Goal: Task Accomplishment & Management: Use online tool/utility

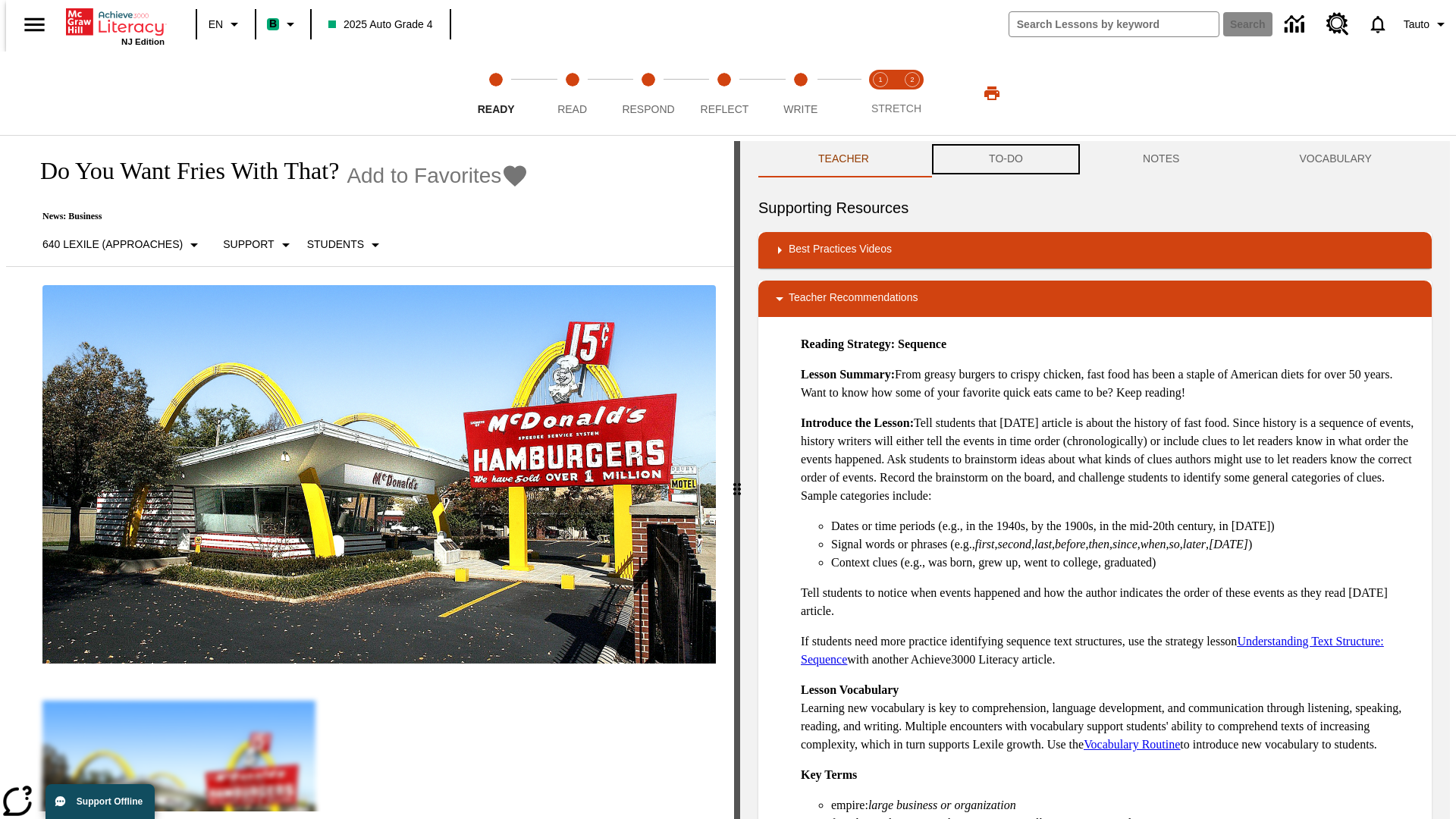
click at [1005, 159] on button "TO-DO" at bounding box center [1006, 159] width 154 height 37
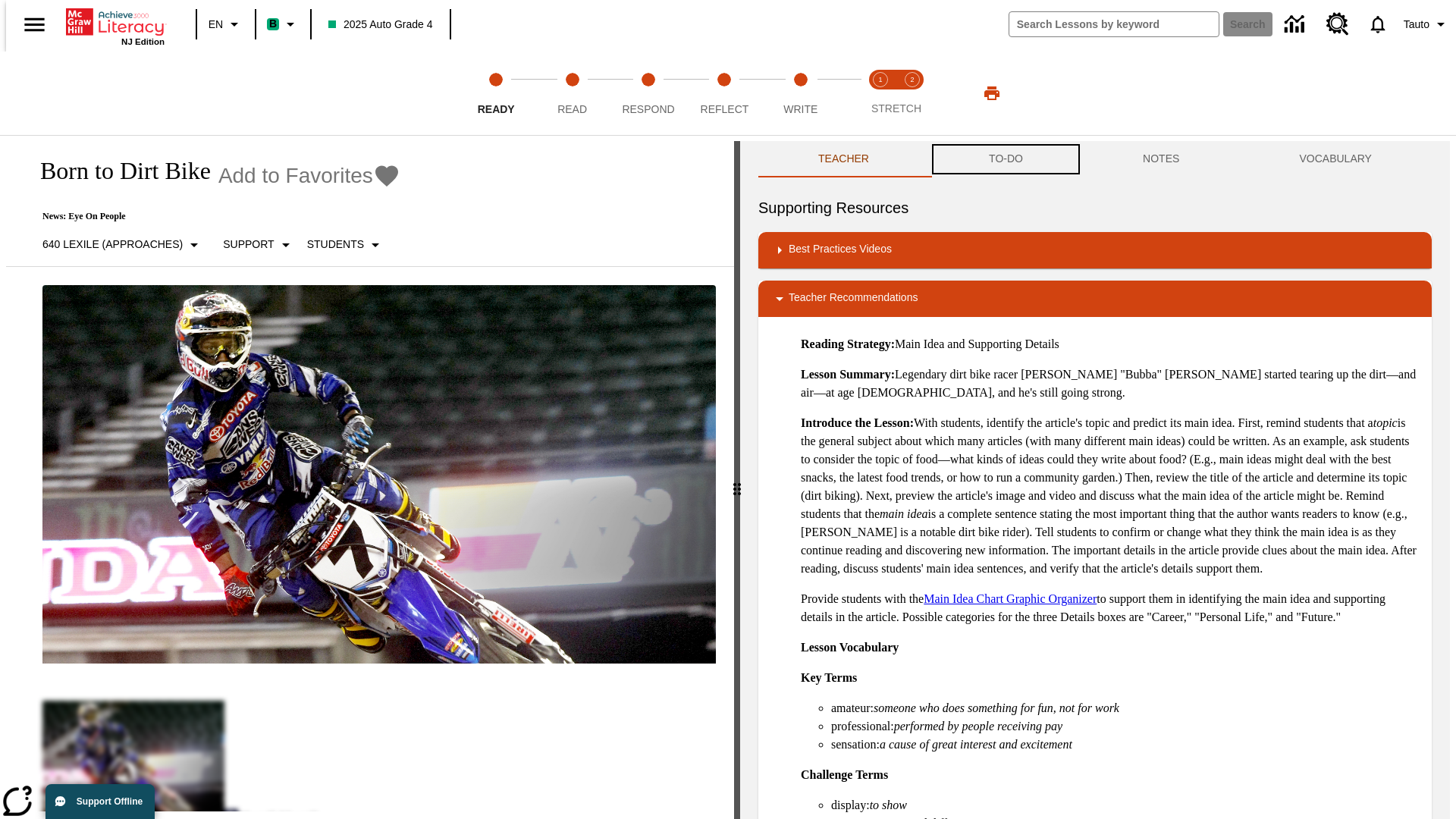
click at [1005, 159] on button "TO-DO" at bounding box center [1006, 159] width 154 height 37
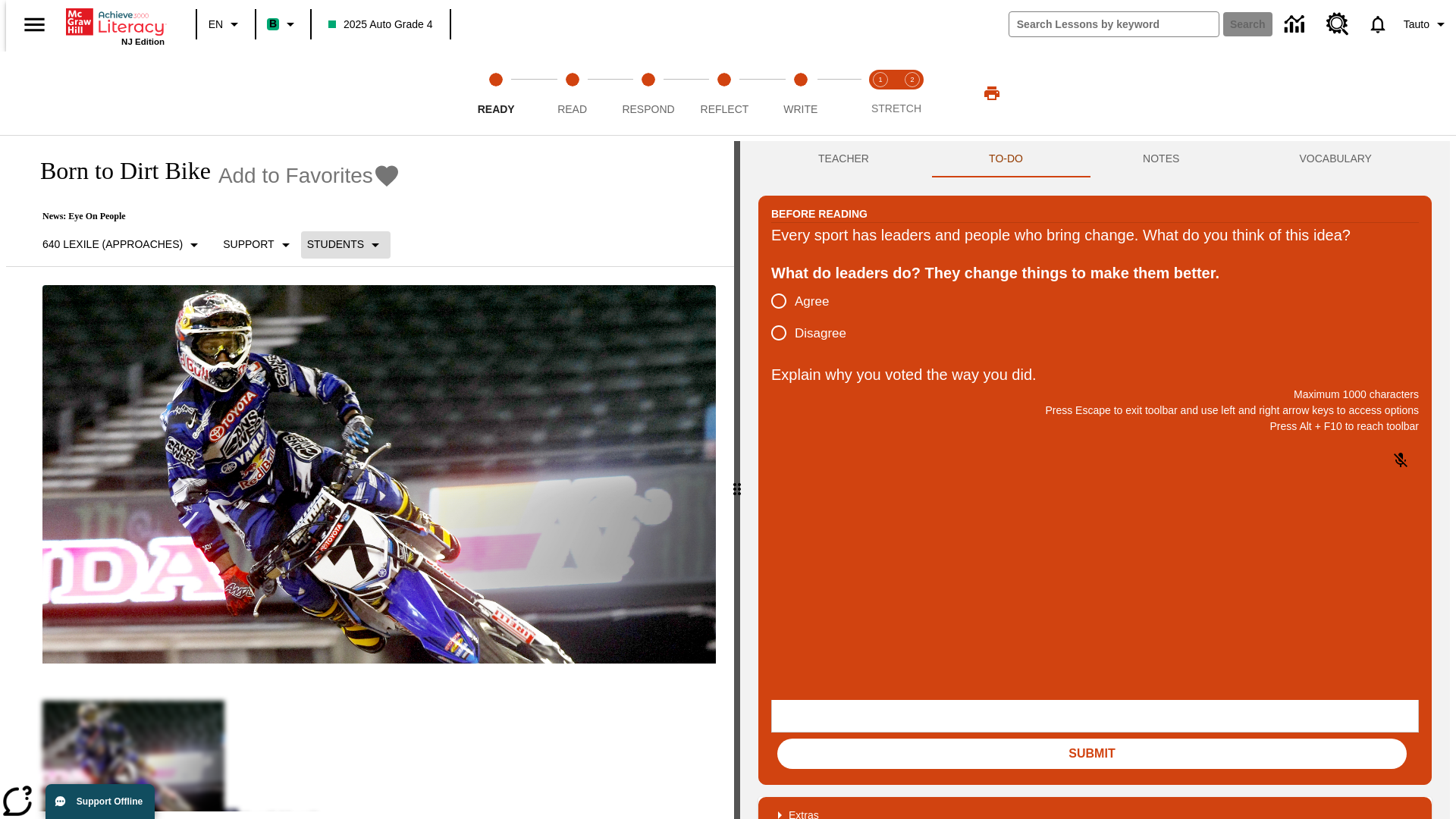
click at [337, 244] on p "Students" at bounding box center [336, 245] width 57 height 16
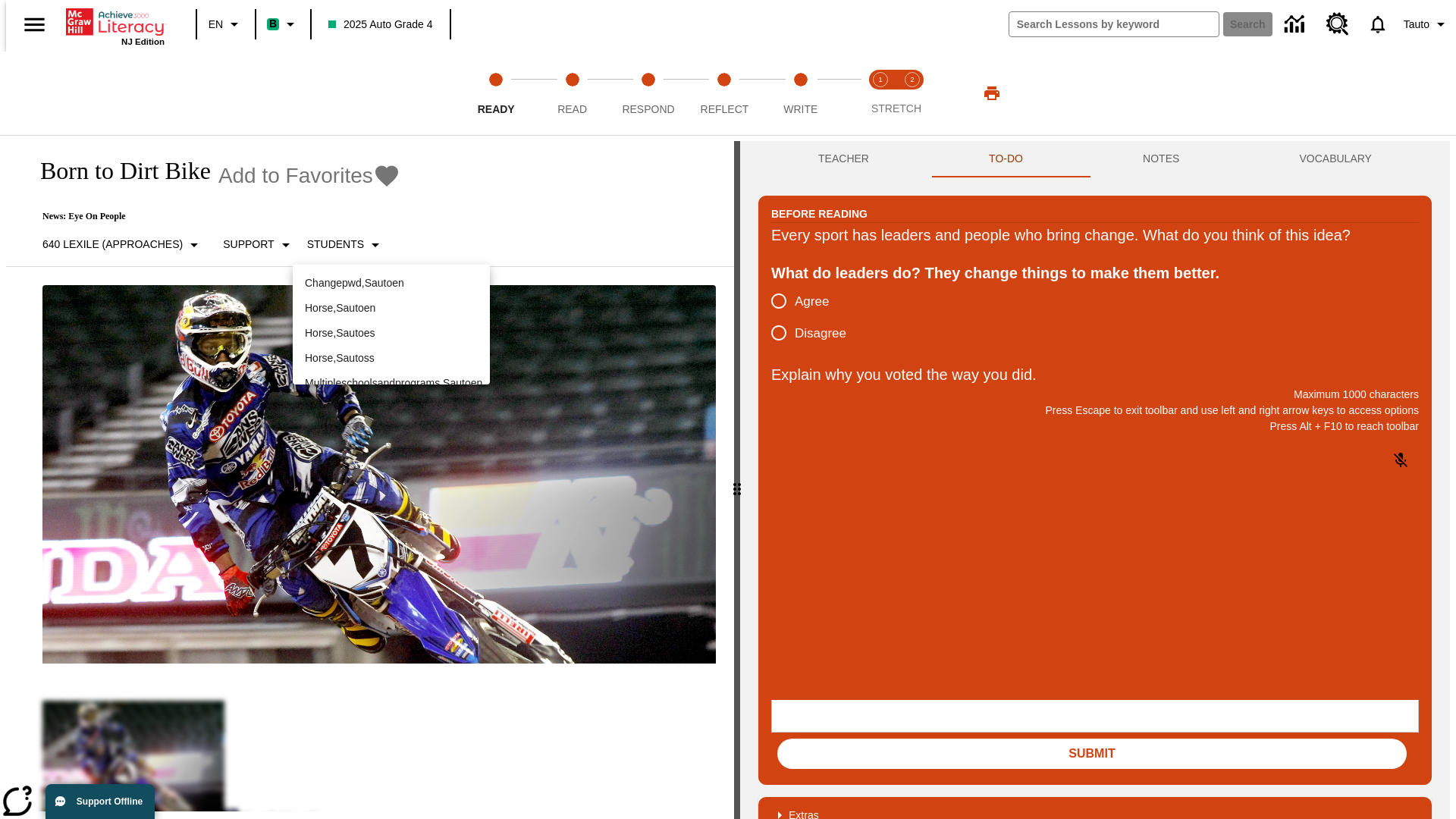
click at [392, 300] on p "Horse , Sautoen" at bounding box center [392, 308] width 173 height 16
